Goal: Transaction & Acquisition: Purchase product/service

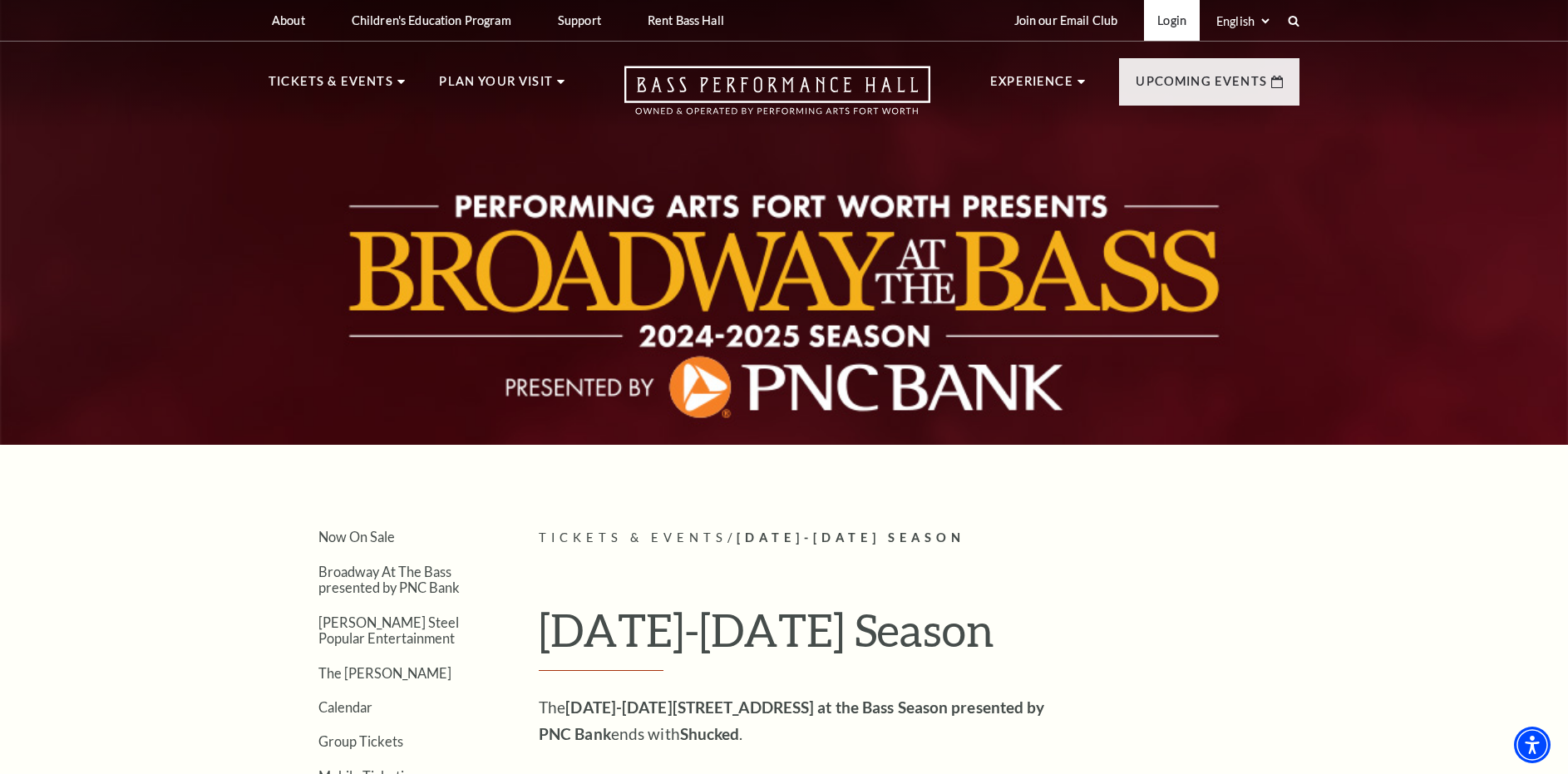
click at [1170, 21] on link "Login" at bounding box center [1172, 20] width 56 height 41
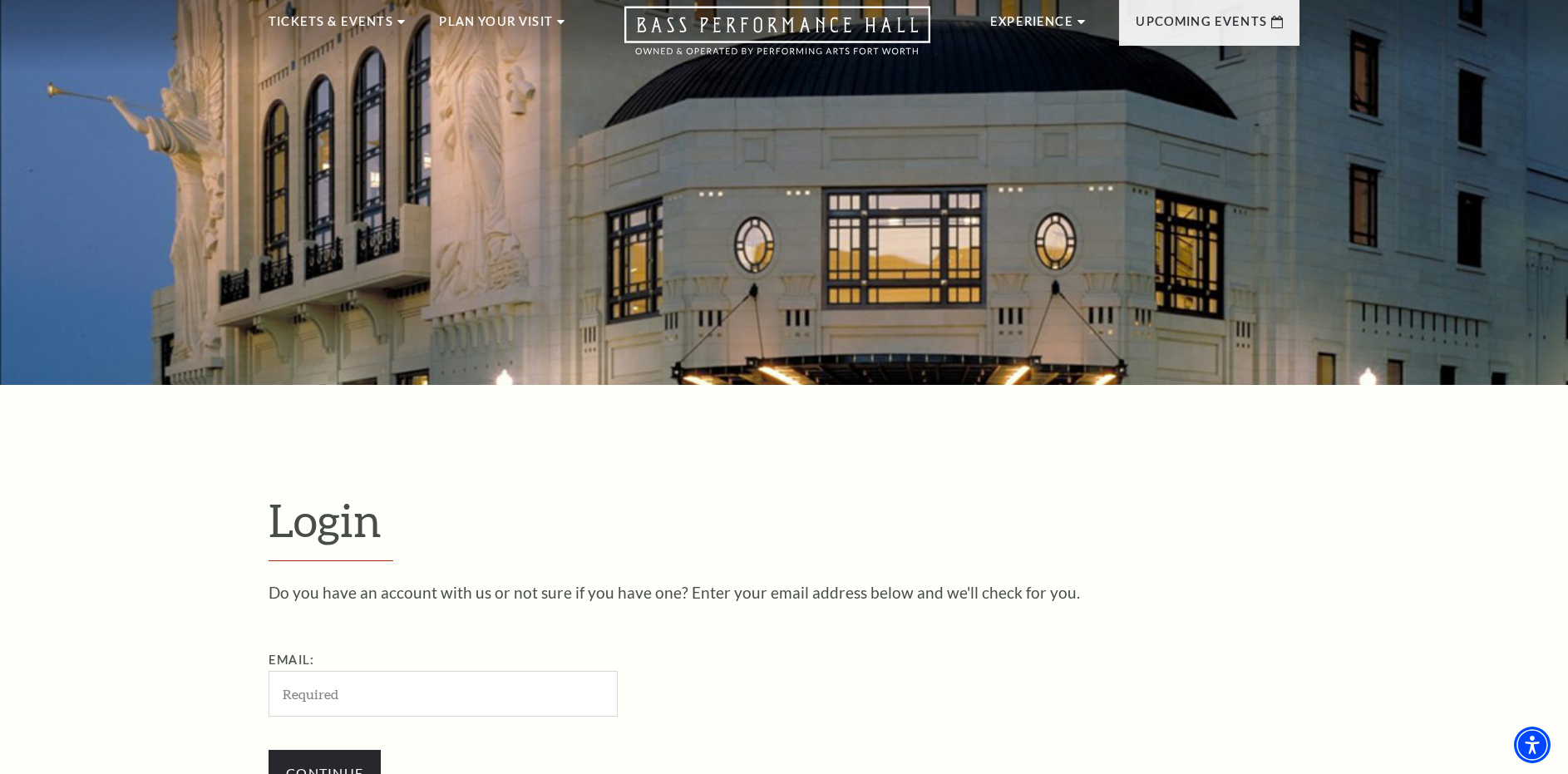
scroll to position [169, 0]
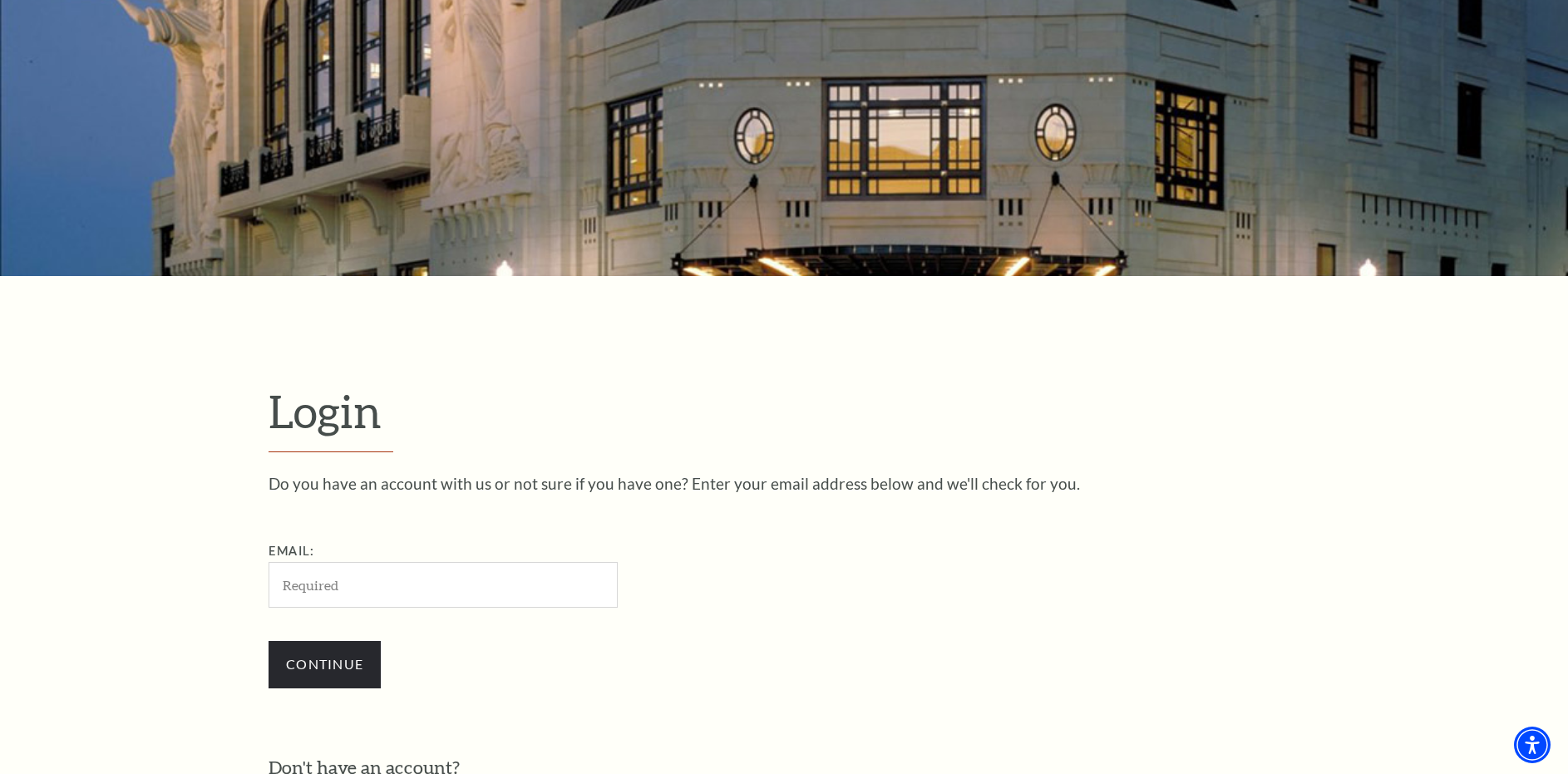
click at [395, 586] on input "Email:" at bounding box center [443, 585] width 349 height 46
type input "mstelsi@att.net"
click at [344, 668] on input "Continue" at bounding box center [324, 664] width 113 height 47
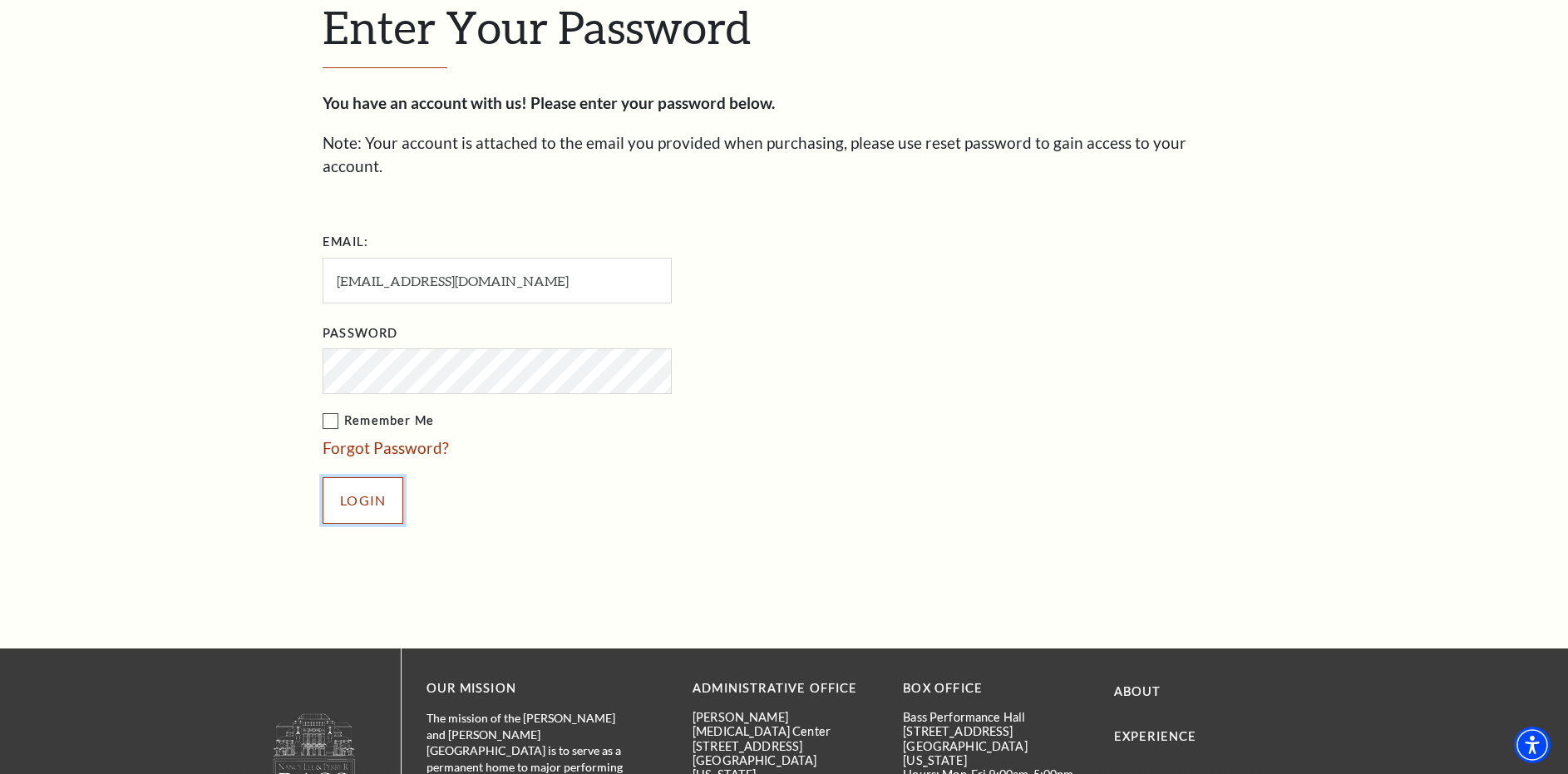
click at [386, 478] on input "Login" at bounding box center [362, 501] width 81 height 47
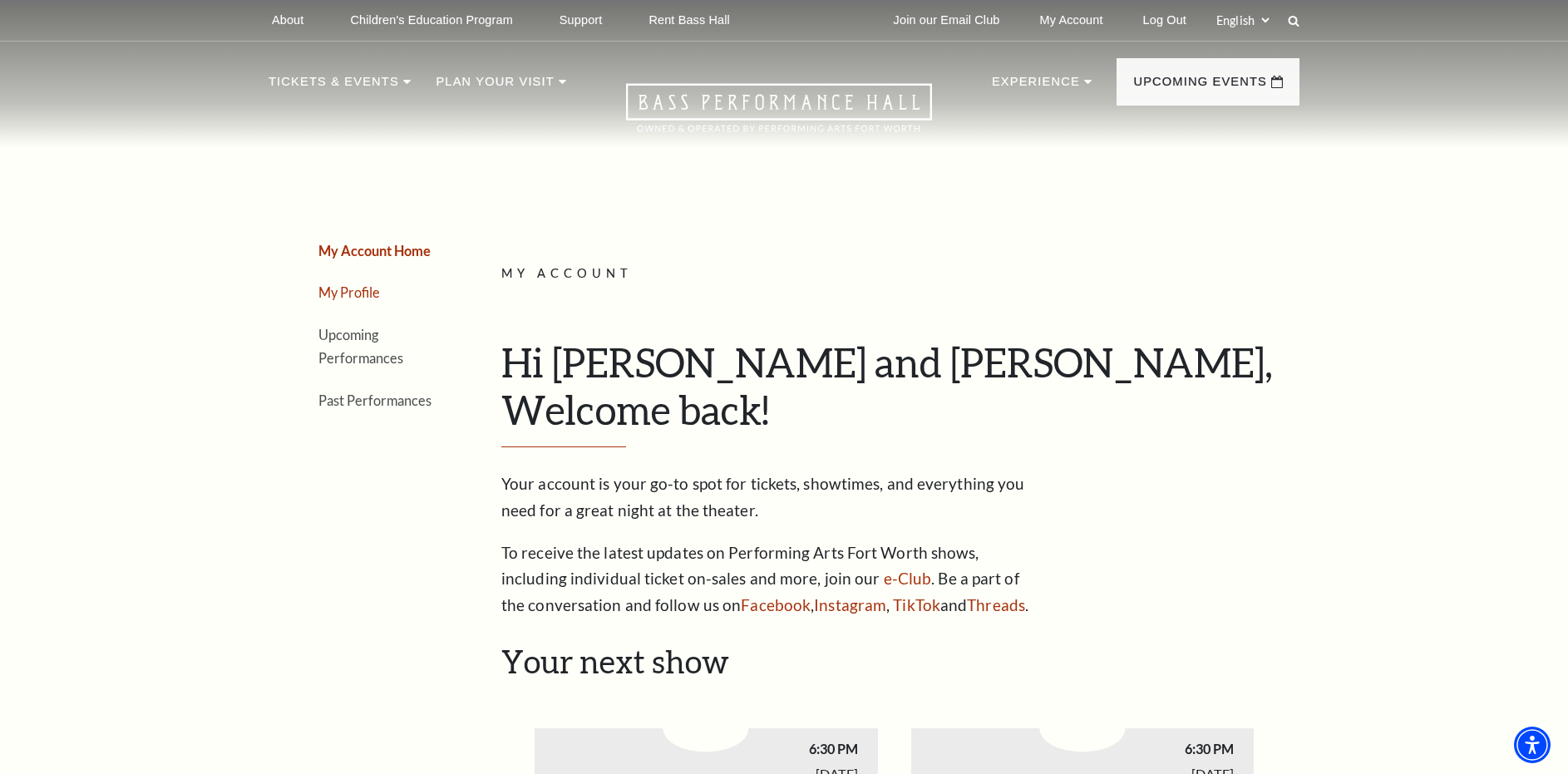
click at [354, 290] on link "My Profile" at bounding box center [349, 292] width 62 height 16
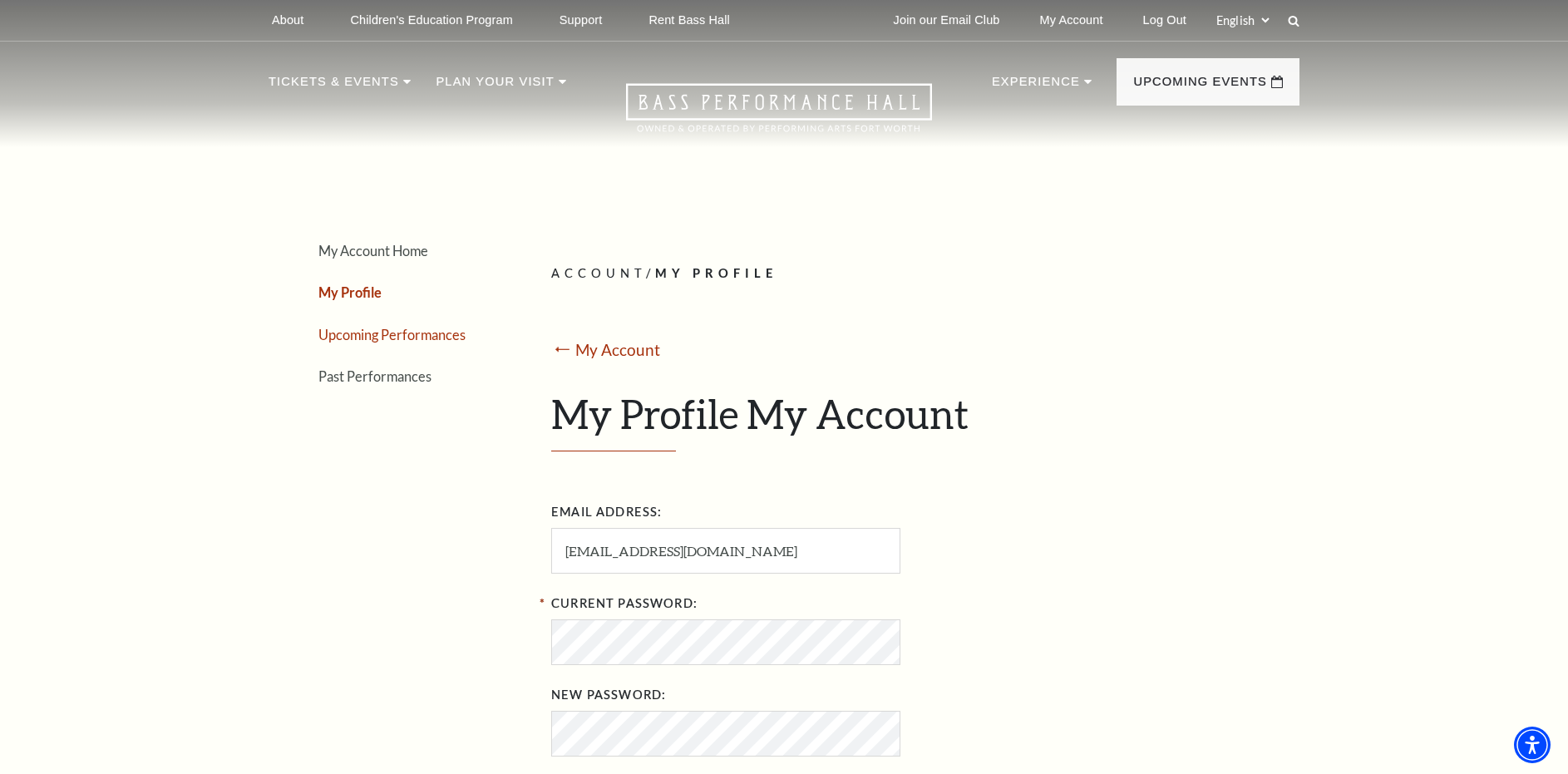
click at [357, 337] on link "Upcoming Performances" at bounding box center [392, 335] width 148 height 16
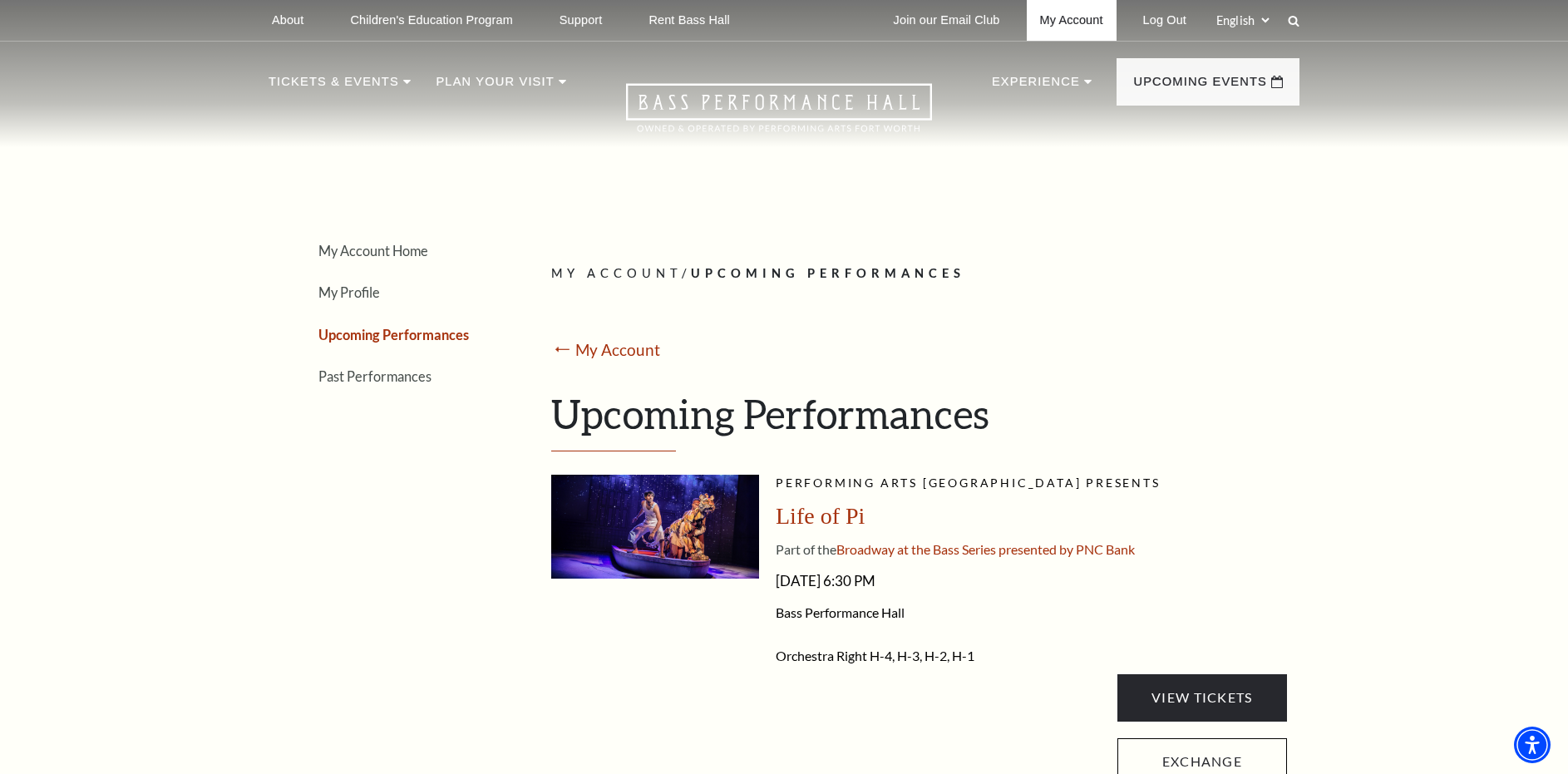
click at [1047, 18] on link "My Account" at bounding box center [1072, 20] width 90 height 41
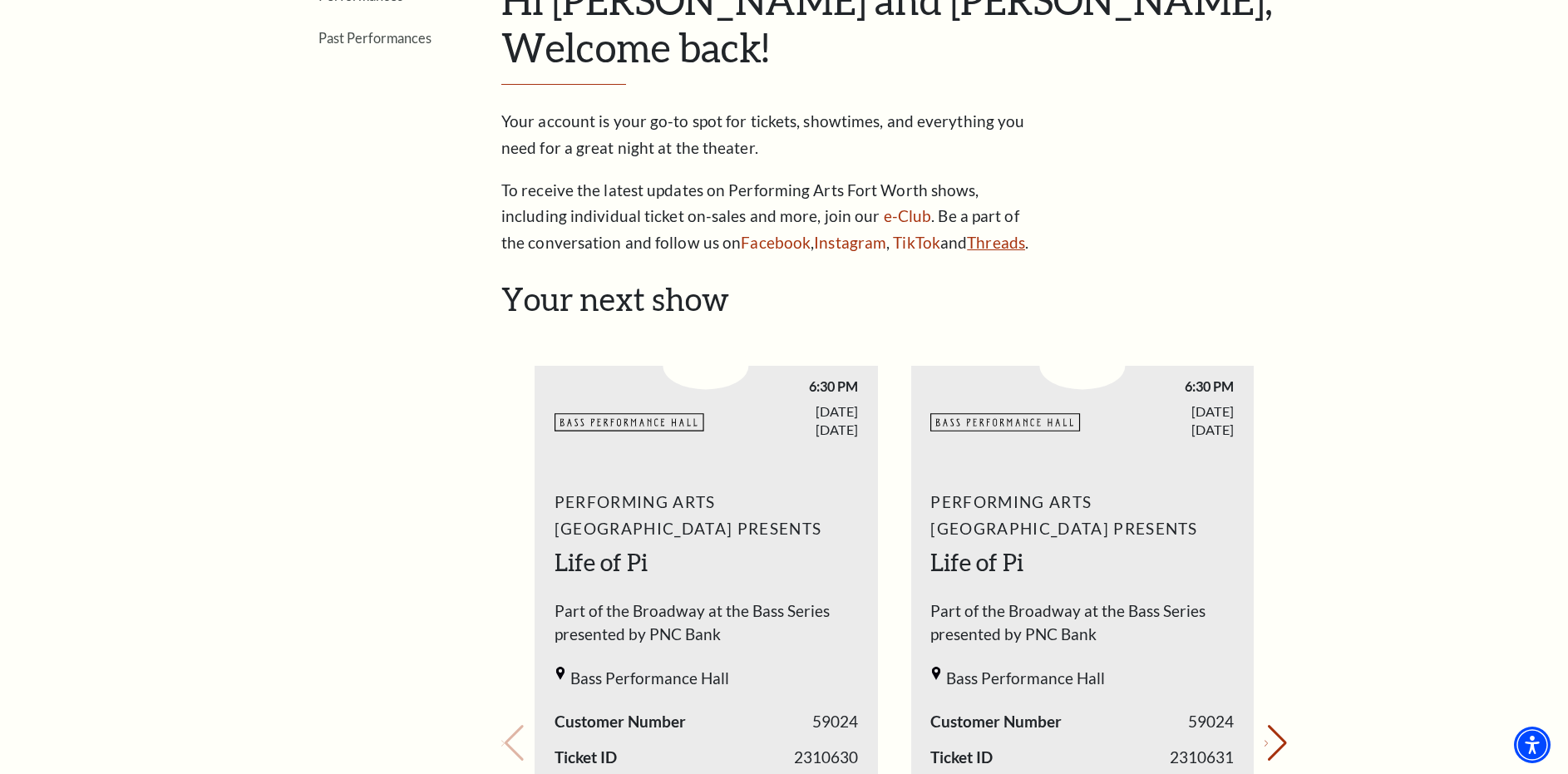
scroll to position [83, 0]
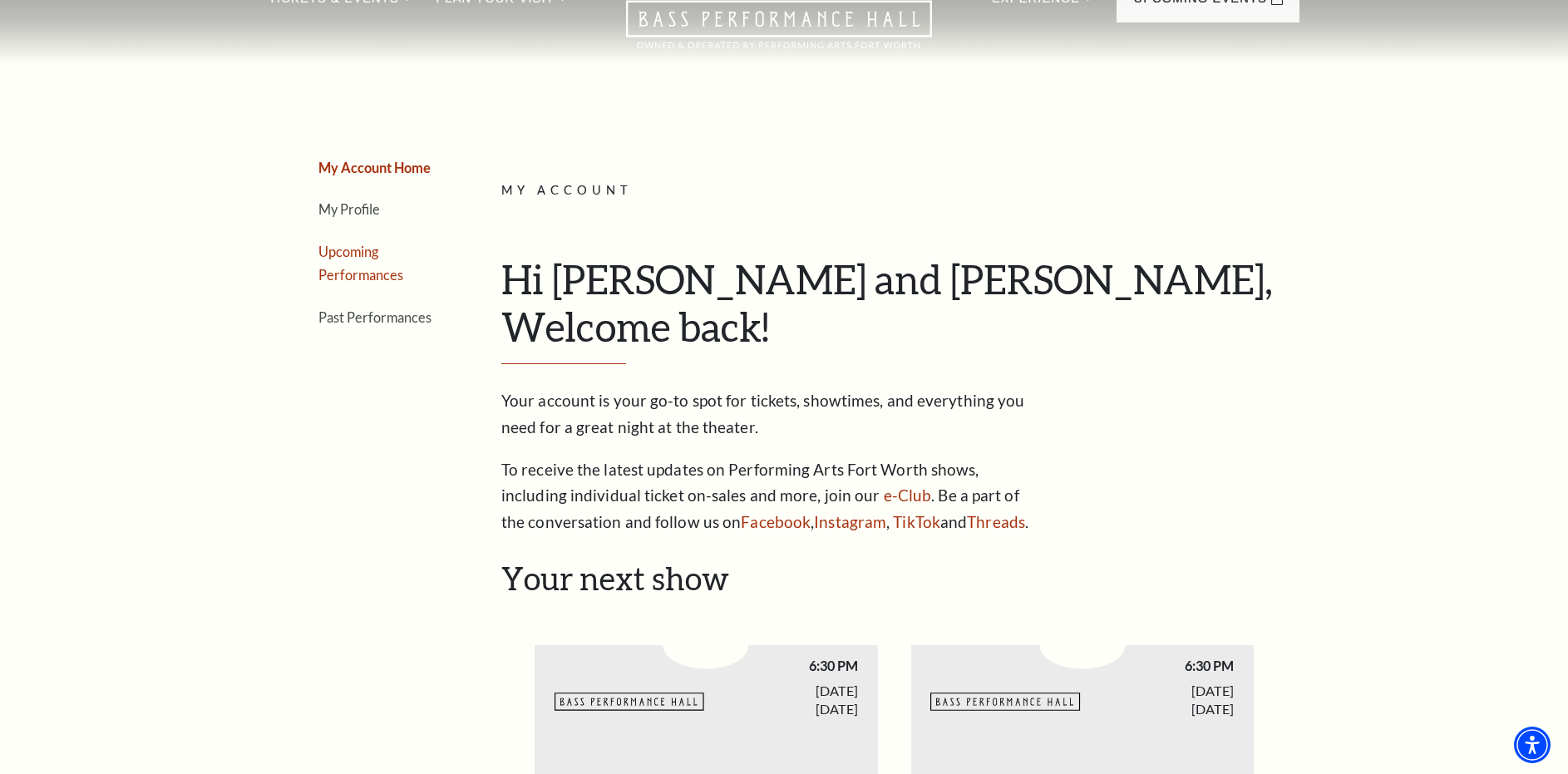
click at [331, 268] on link "Upcoming Performances" at bounding box center [360, 263] width 85 height 40
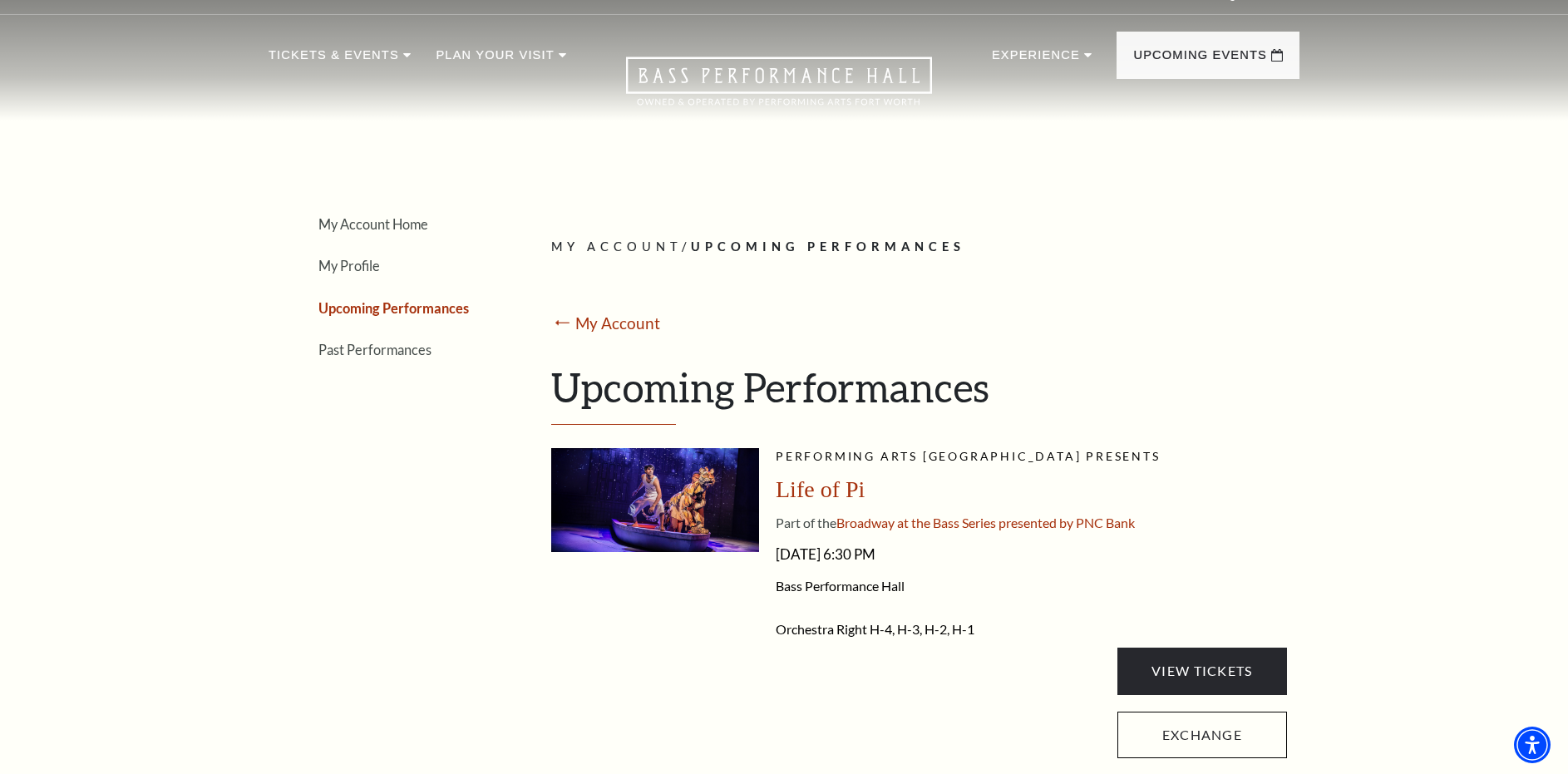
scroll to position [0, 0]
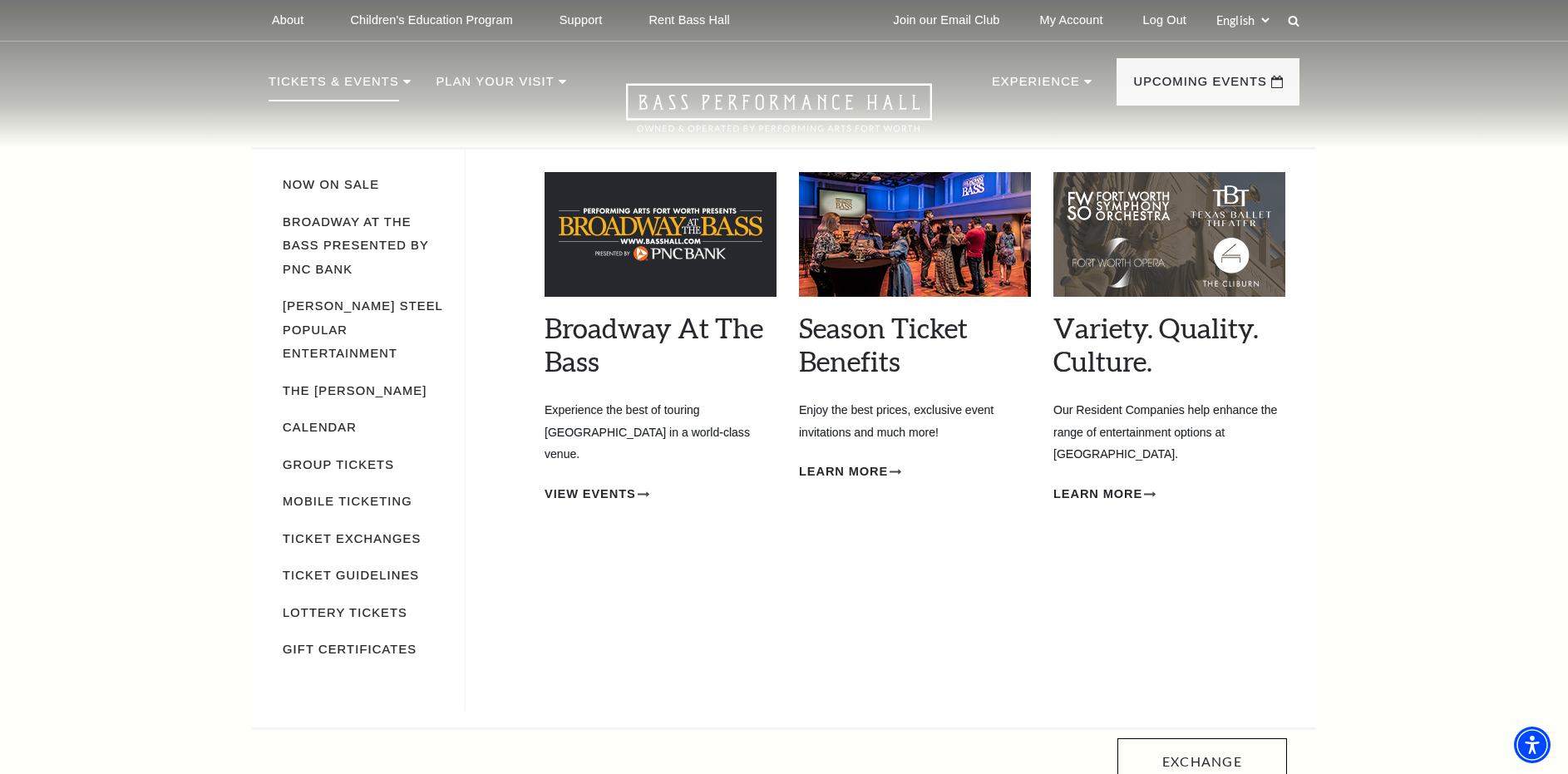
click at [632, 278] on img at bounding box center [660, 234] width 232 height 125
click at [645, 267] on img at bounding box center [660, 234] width 232 height 125
click at [617, 484] on span "View Events" at bounding box center [590, 494] width 92 height 21
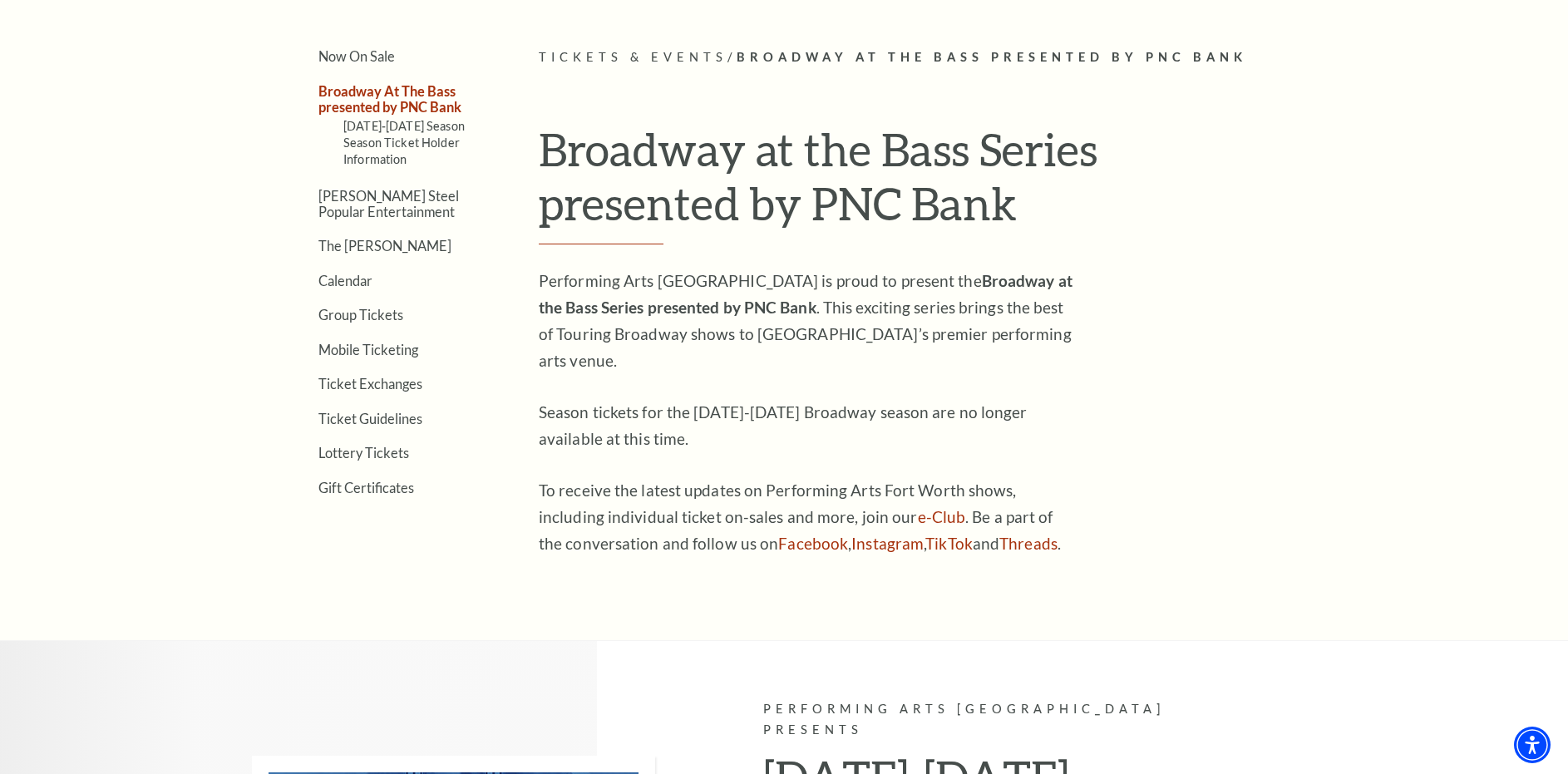
scroll to position [231, 0]
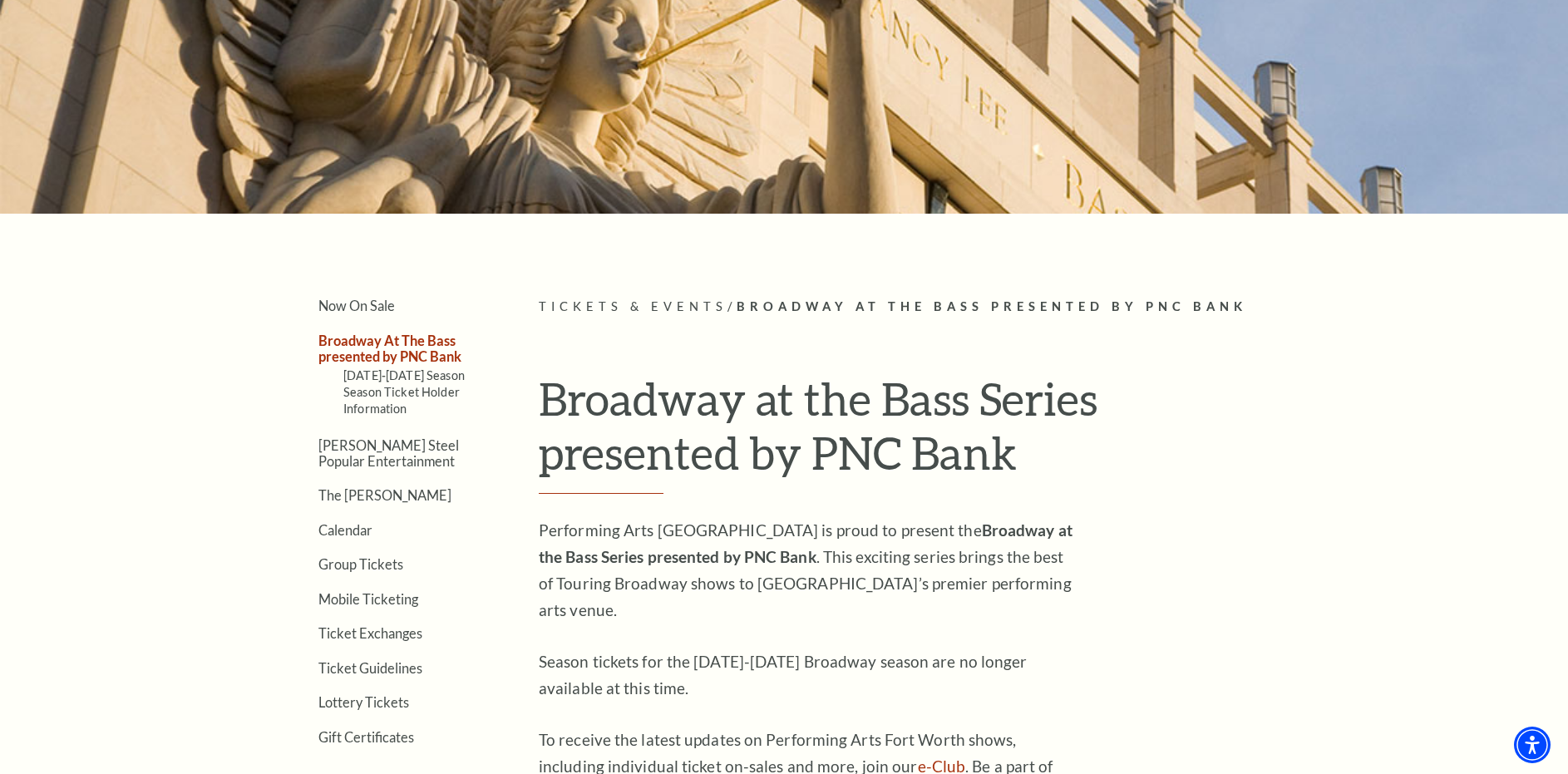
click at [613, 303] on span "Tickets & Events" at bounding box center [632, 306] width 189 height 14
click at [383, 302] on link "Now On Sale" at bounding box center [356, 305] width 77 height 16
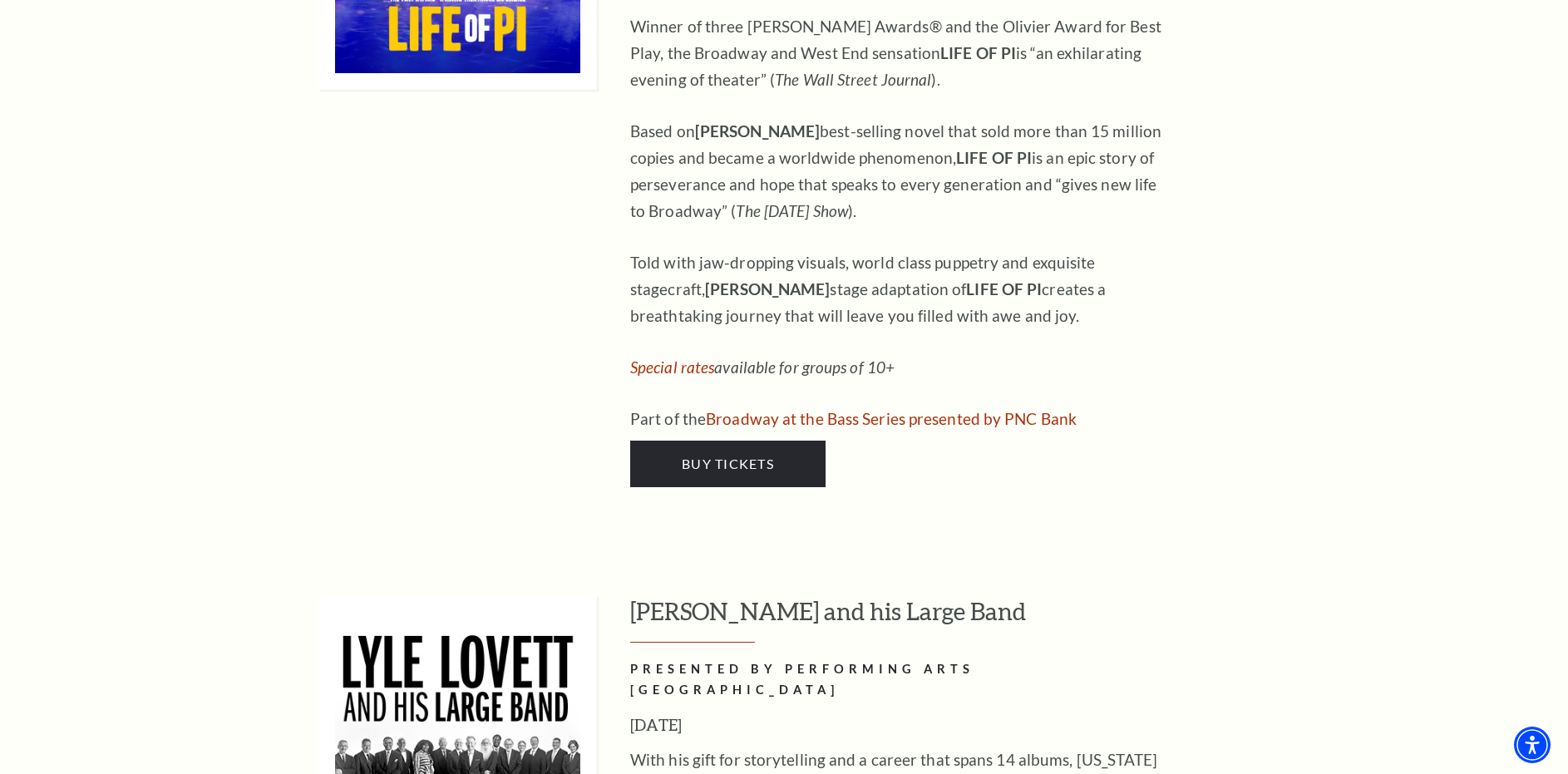
scroll to position [1913, 0]
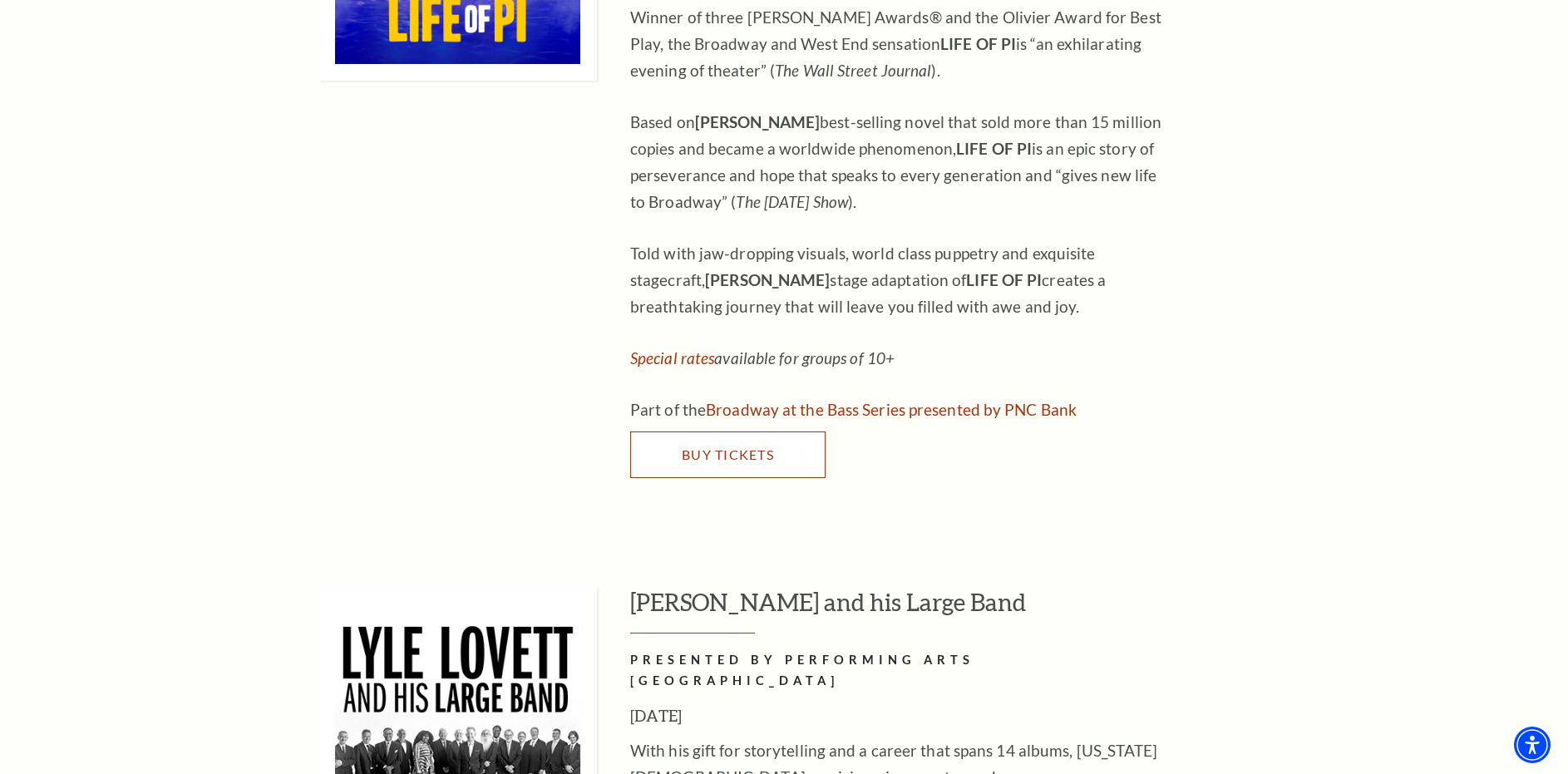
click at [723, 447] on span "Buy Tickets" at bounding box center [728, 455] width 93 height 16
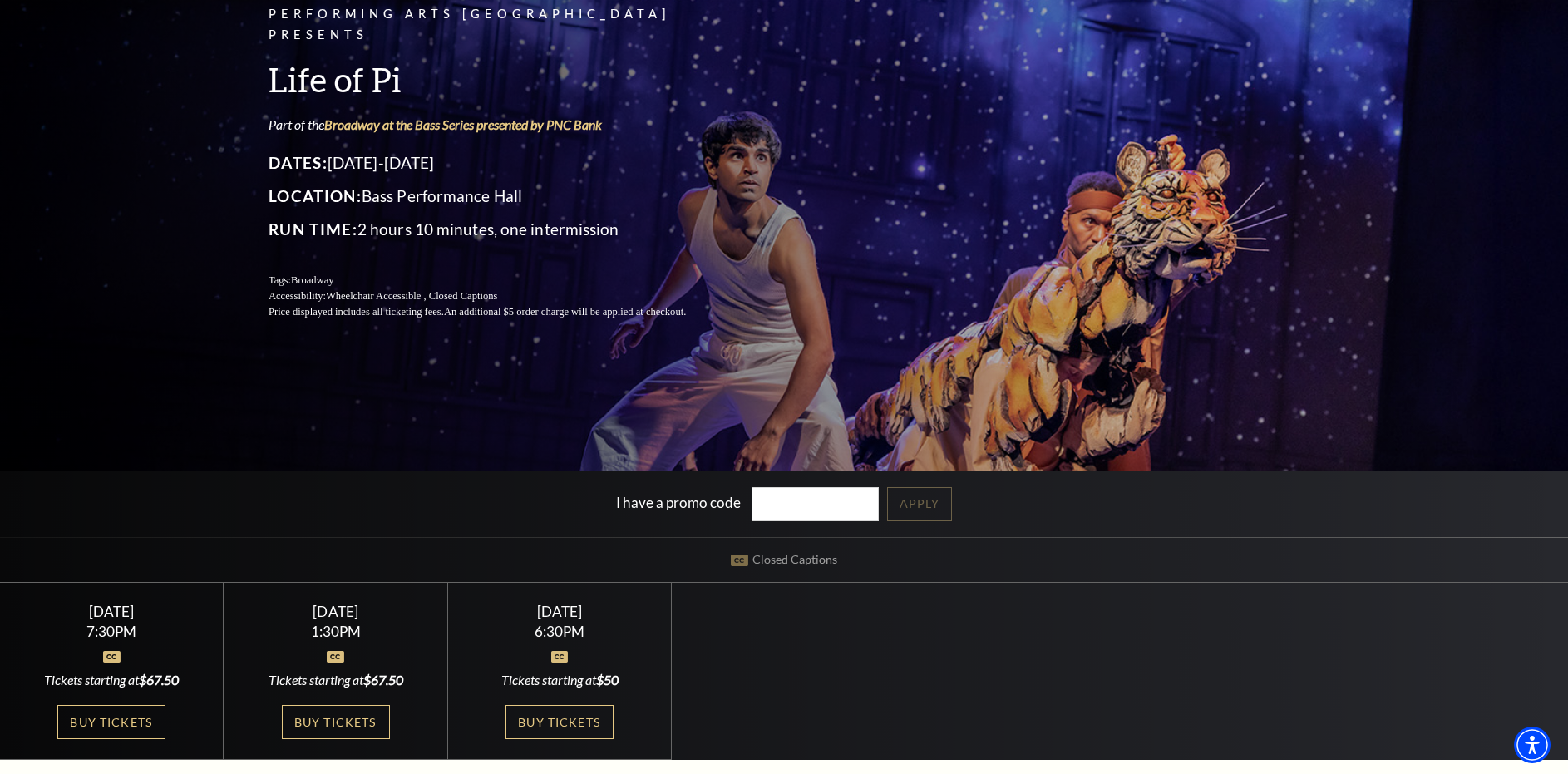
scroll to position [167, 0]
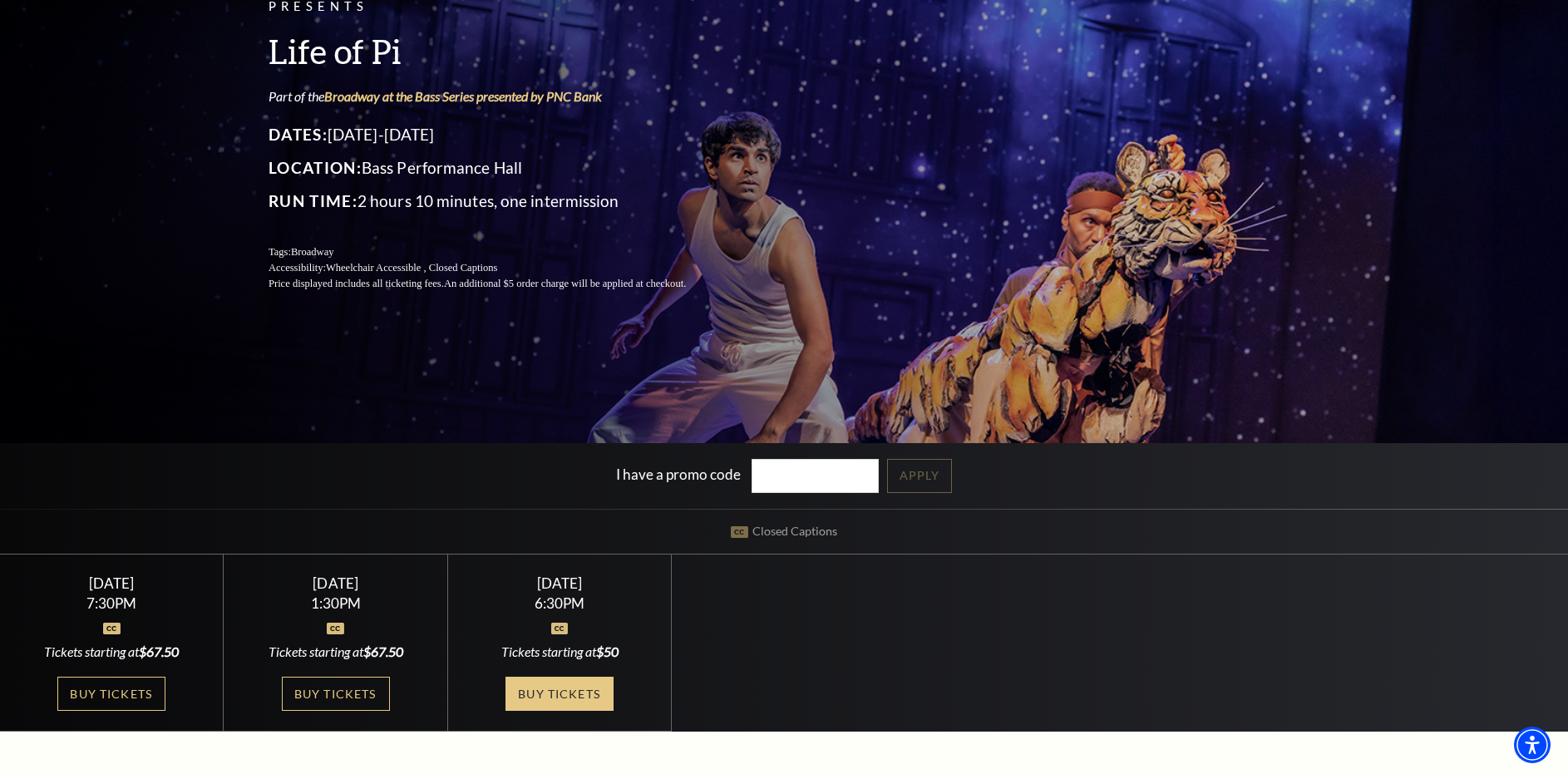
click at [549, 697] on link "Buy Tickets" at bounding box center [560, 694] width 108 height 34
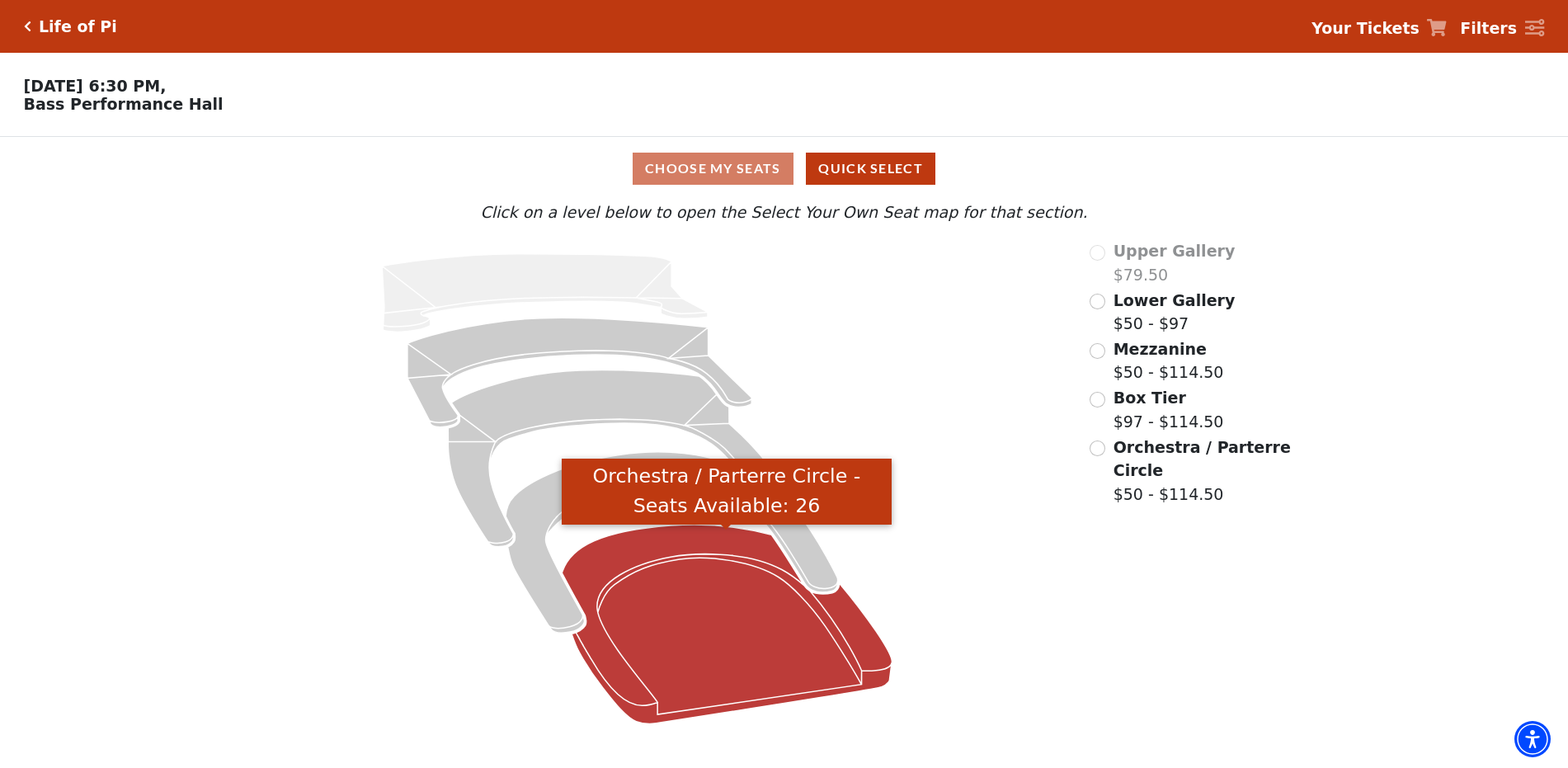
click at [704, 649] on icon "Orchestra / Parterre Circle - Seats Available: 26" at bounding box center [726, 624] width 329 height 199
